Goal: Task Accomplishment & Management: Manage account settings

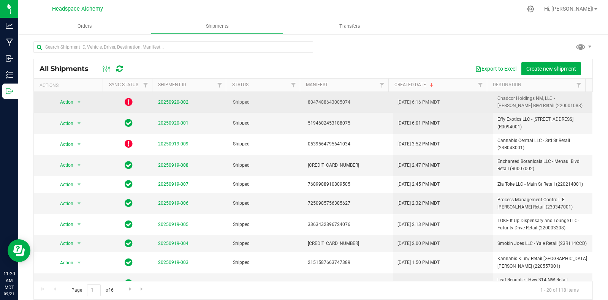
click at [125, 99] on icon at bounding box center [129, 101] width 8 height 9
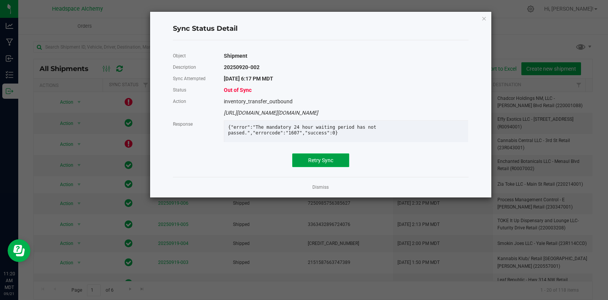
click at [325, 163] on span "Retry Sync" at bounding box center [320, 160] width 25 height 6
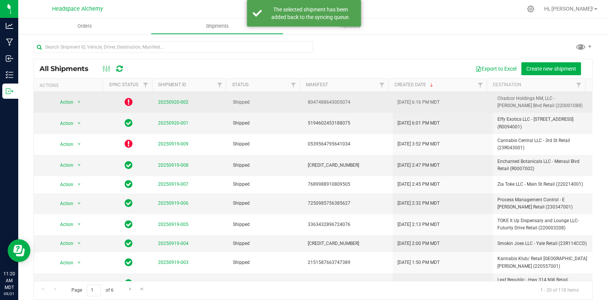
click at [125, 102] on icon at bounding box center [129, 101] width 8 height 9
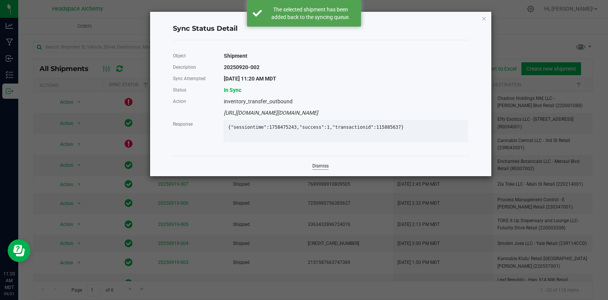
click at [325, 169] on link "Dismiss" at bounding box center [320, 166] width 16 height 6
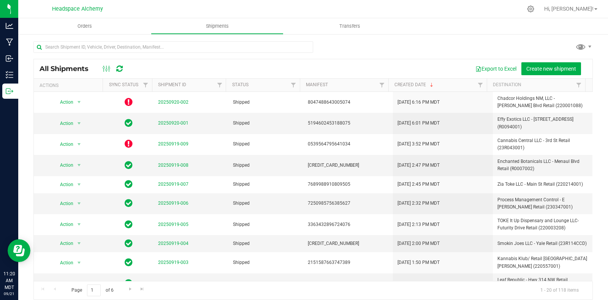
click at [118, 67] on icon at bounding box center [119, 69] width 6 height 8
click at [120, 68] on icon at bounding box center [119, 69] width 6 height 8
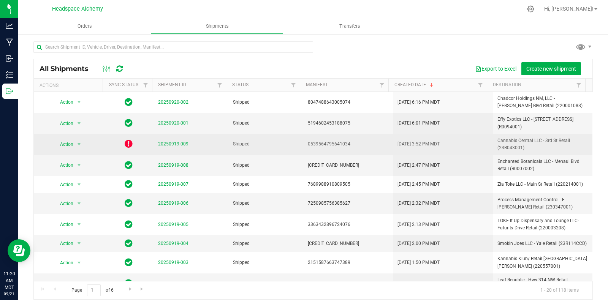
click at [129, 143] on icon at bounding box center [129, 143] width 8 height 9
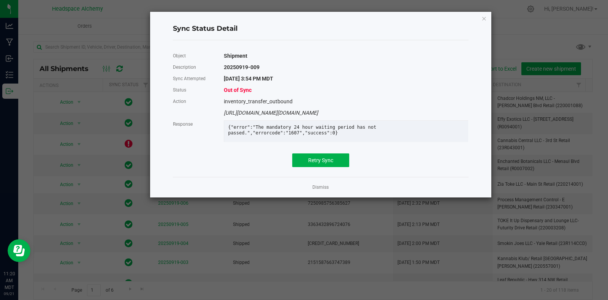
click at [310, 158] on div "Object Shipment Description 20250919-009 Sync Attempted [DATE] 3:54 PM MDT Stat…" at bounding box center [320, 108] width 295 height 117
click at [317, 163] on span "Retry Sync" at bounding box center [320, 160] width 25 height 6
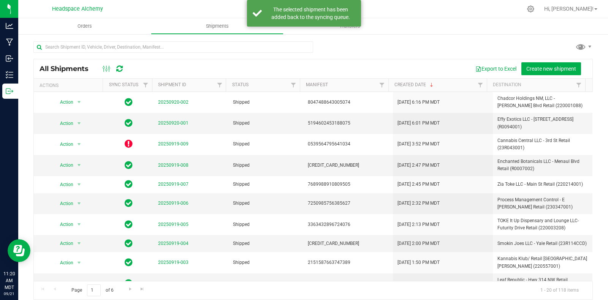
click at [119, 69] on icon at bounding box center [119, 69] width 6 height 8
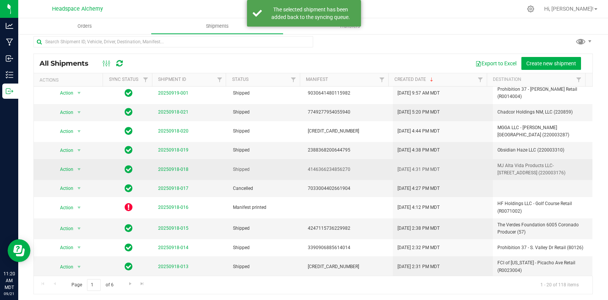
scroll to position [7, 0]
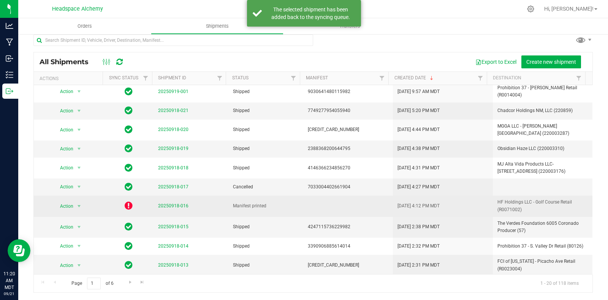
click at [127, 205] on icon at bounding box center [129, 205] width 8 height 9
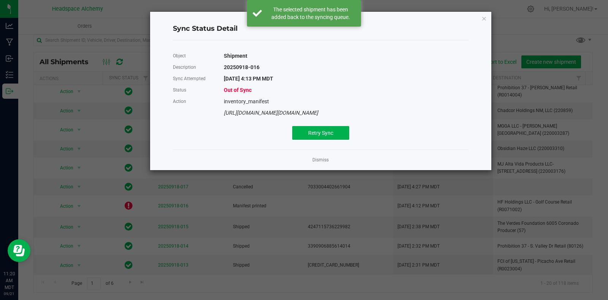
click at [319, 140] on div "Object Shipment Description 20250918-016 Sync Attempted [DATE] 4:13 PM MDT Stat…" at bounding box center [320, 94] width 307 height 97
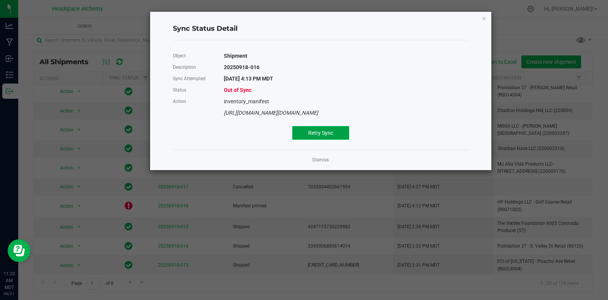
click at [319, 139] on button "Retry Sync" at bounding box center [320, 133] width 57 height 14
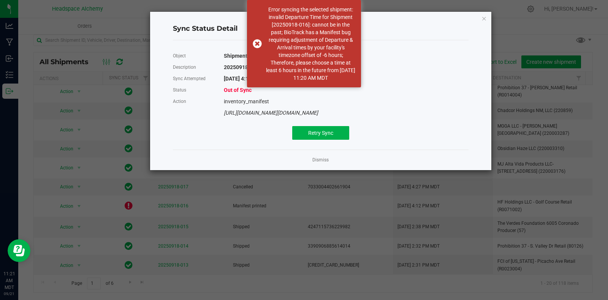
click at [119, 62] on ngb-modal-window "Sync Status Detail Object Shipment Description 20250918-016 Sync Attempted [DAT…" at bounding box center [306, 150] width 613 height 300
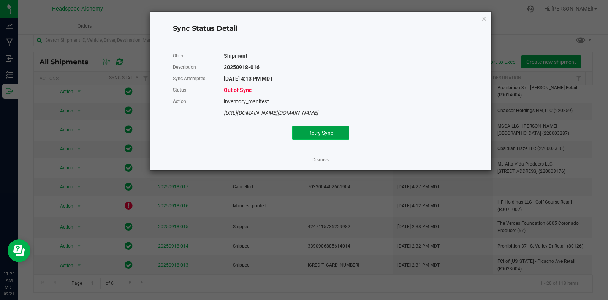
click at [315, 136] on button "Retry Sync" at bounding box center [320, 133] width 57 height 14
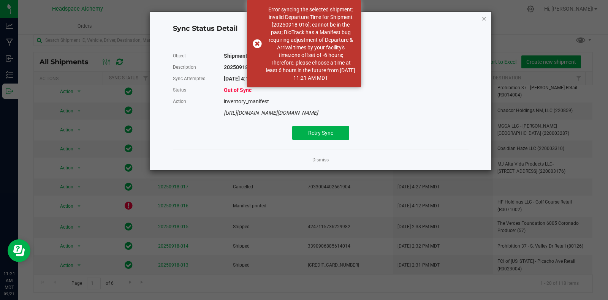
click at [481, 18] on icon "Close" at bounding box center [483, 18] width 5 height 9
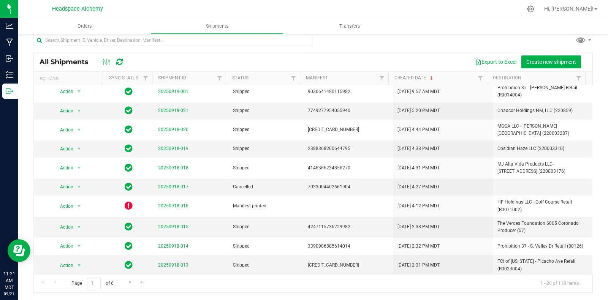
click at [122, 63] on icon at bounding box center [119, 62] width 6 height 8
click at [127, 280] on span "Go to the next page" at bounding box center [130, 282] width 6 height 6
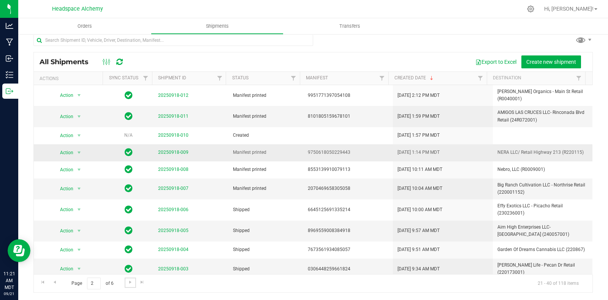
scroll to position [194, 0]
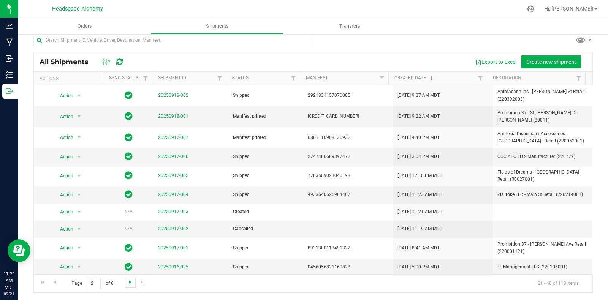
click at [127, 283] on span "Go to the next page" at bounding box center [130, 282] width 6 height 6
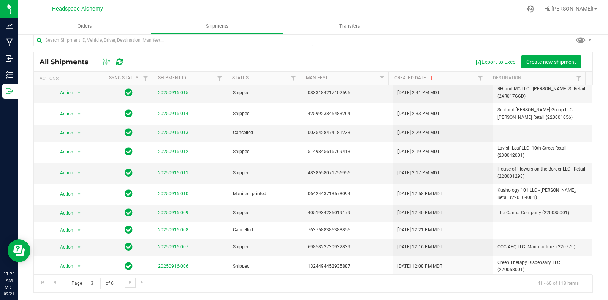
scroll to position [198, 0]
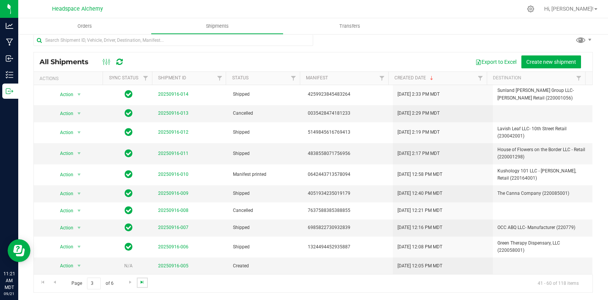
click at [140, 282] on span "Go to the last page" at bounding box center [142, 282] width 6 height 6
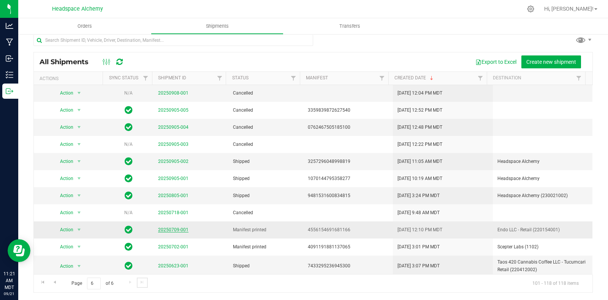
scroll to position [125, 0]
click at [43, 283] on span "Go to the first page" at bounding box center [43, 282] width 6 height 6
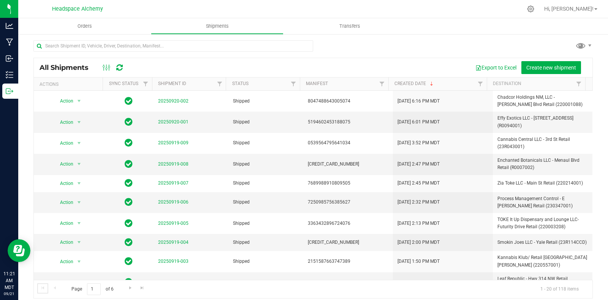
scroll to position [0, 0]
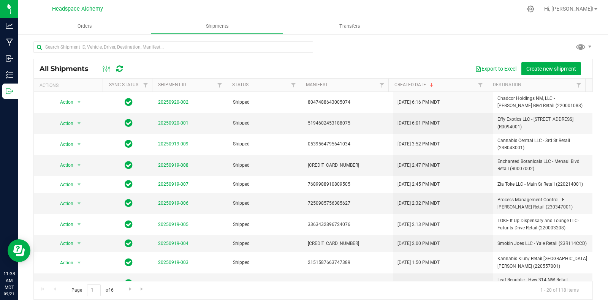
click at [426, 39] on div "All Shipments Export to Excel Create new shipment Actions Sync Status Shipment …" at bounding box center [312, 170] width 589 height 274
